Goal: Transaction & Acquisition: Subscribe to service/newsletter

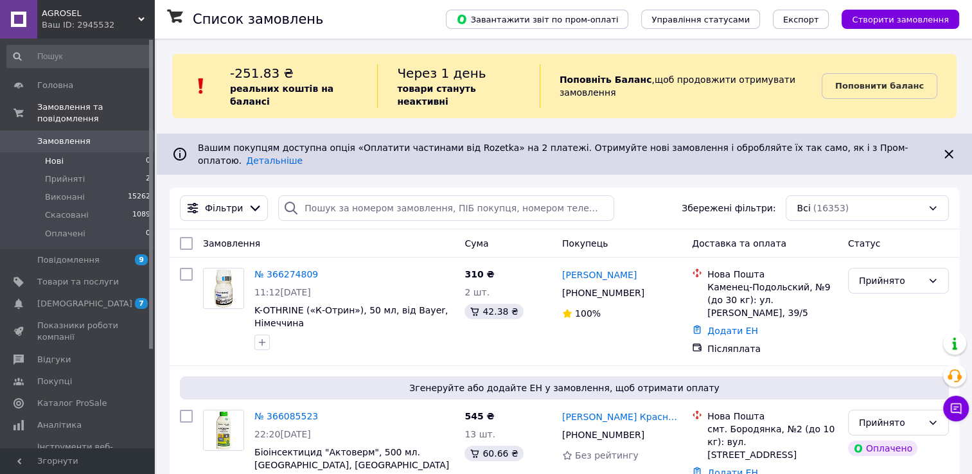
click at [69, 152] on li "Нові 0" at bounding box center [79, 161] width 158 height 18
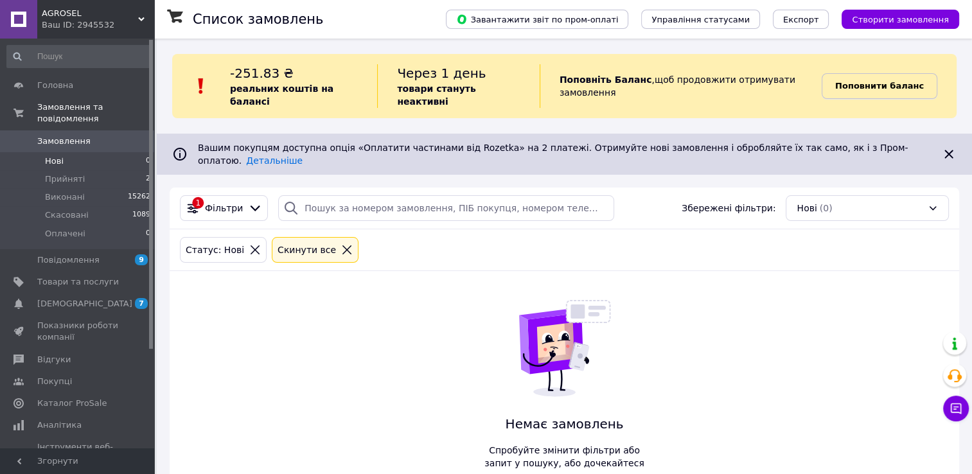
click at [902, 81] on b "Поповнити баланс" at bounding box center [879, 86] width 89 height 10
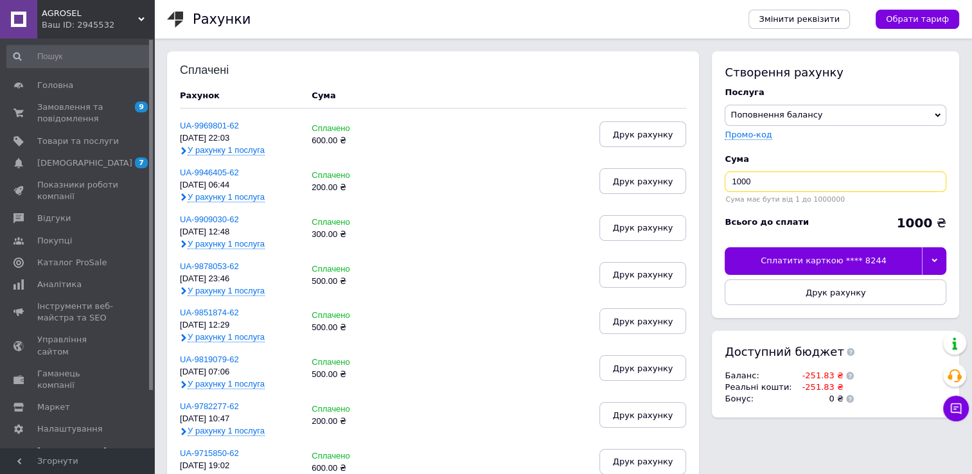
click at [757, 188] on input "1000" at bounding box center [836, 182] width 222 height 21
type input "300"
click at [935, 258] on icon at bounding box center [934, 261] width 6 height 6
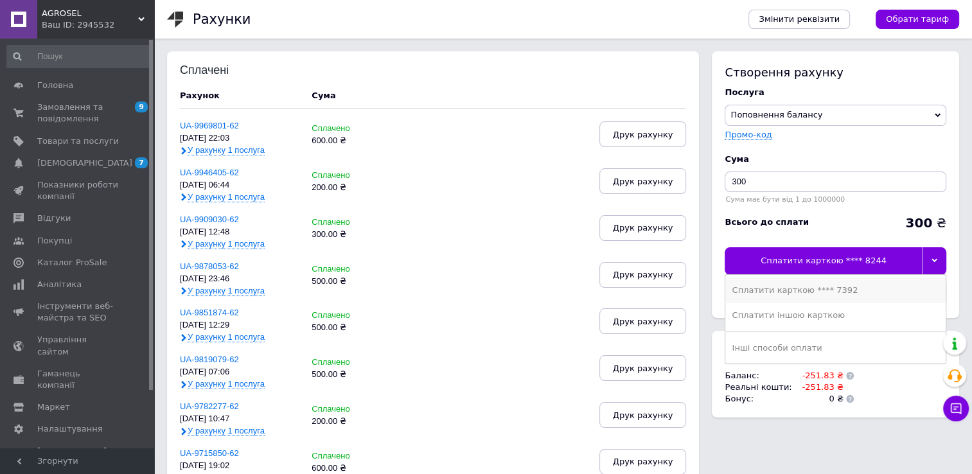
click at [862, 289] on div "Сплатити карткою **** 7392" at bounding box center [835, 291] width 207 height 12
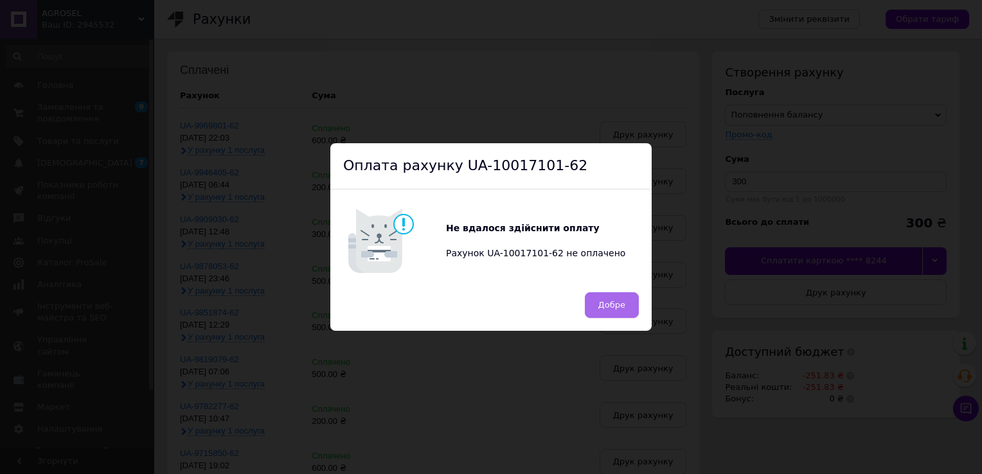
click at [596, 317] on button "Добре" at bounding box center [612, 305] width 54 height 26
